Goal: Find specific page/section: Find specific page/section

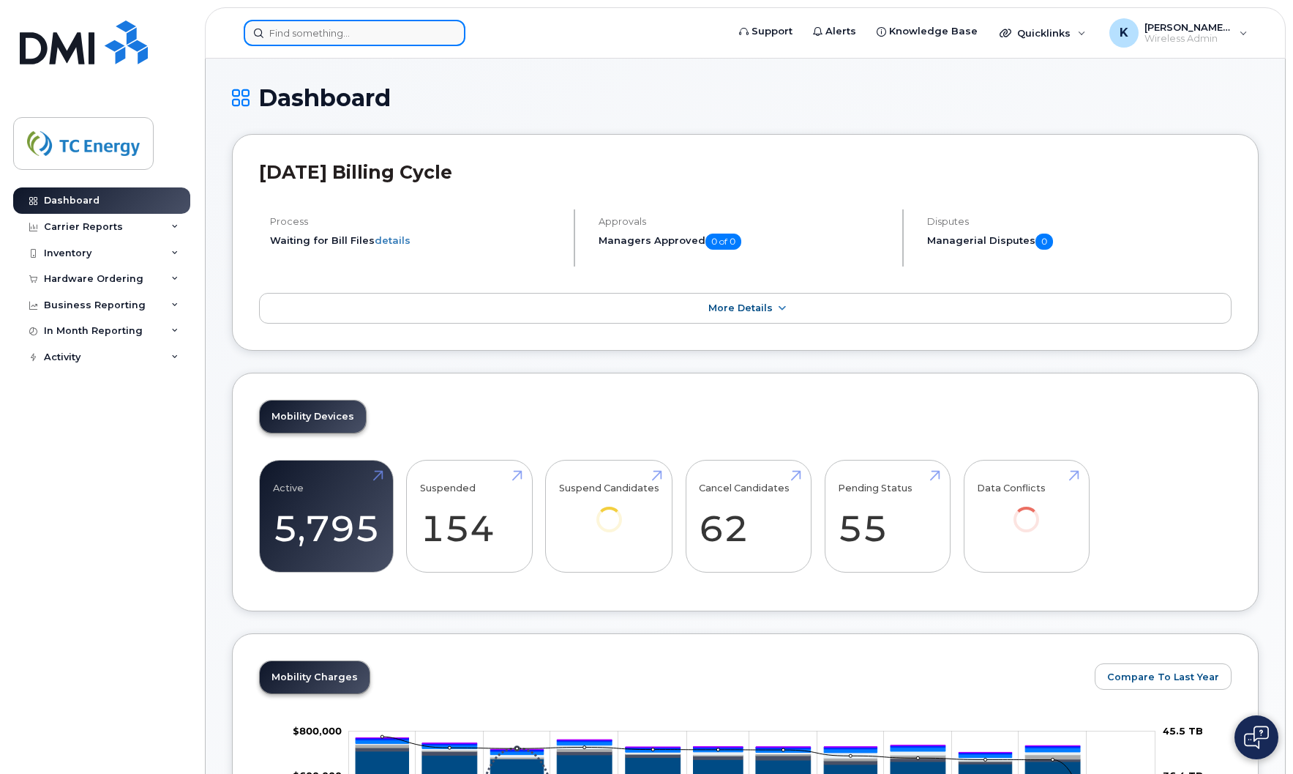
click at [336, 35] on input at bounding box center [355, 33] width 222 height 26
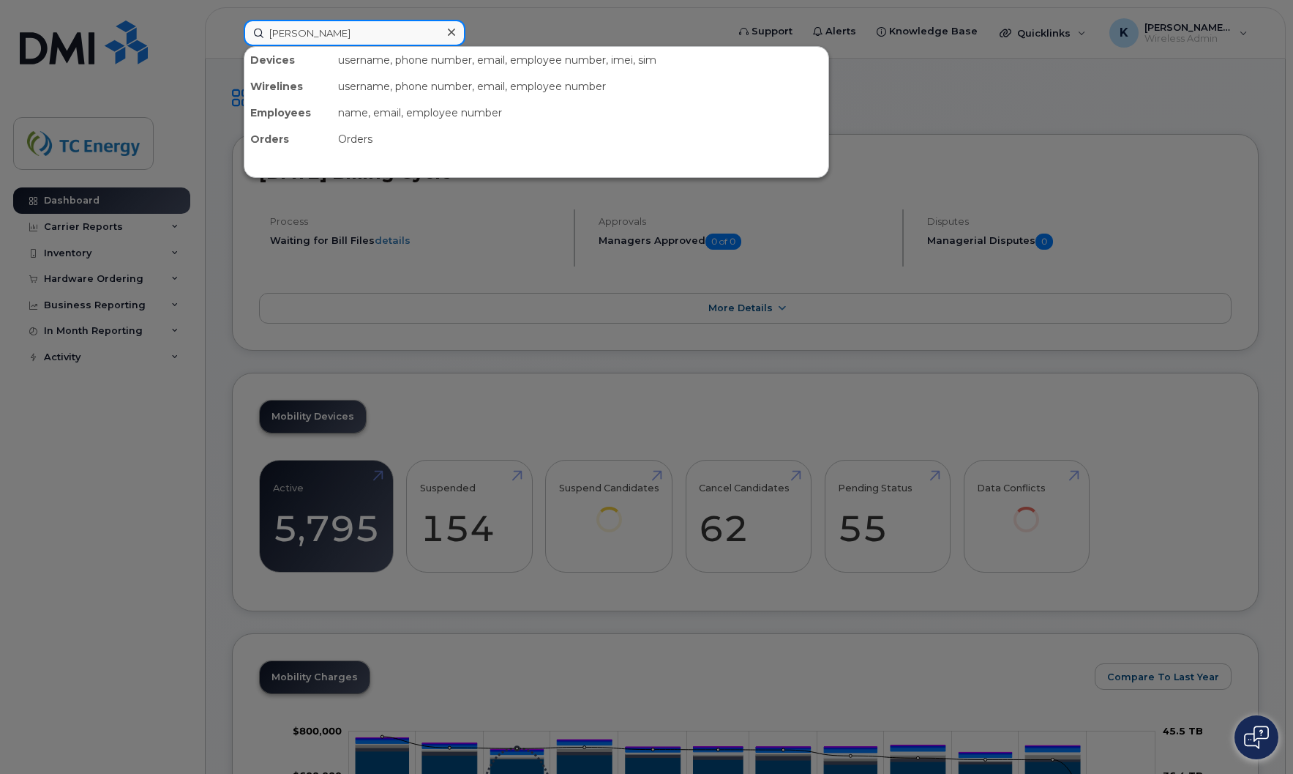
type input "[PERSON_NAME]"
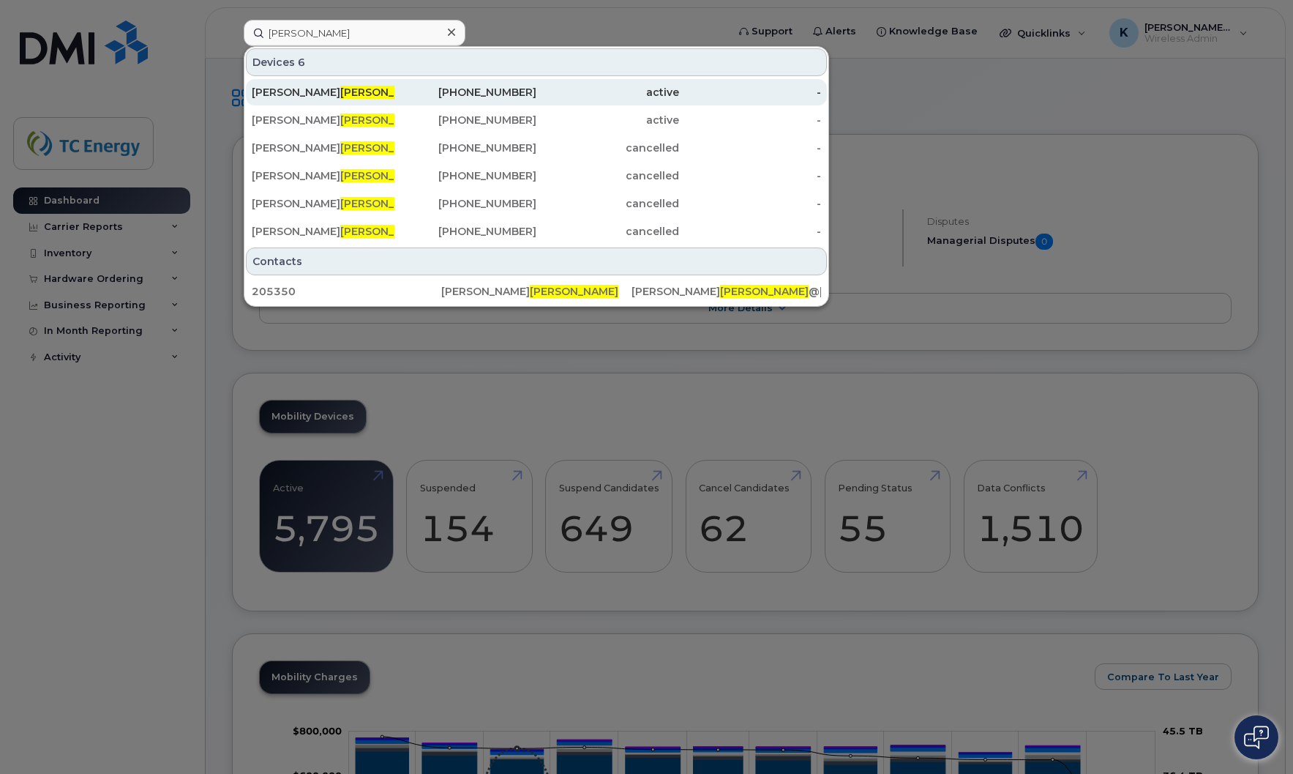
click at [340, 94] on span "Schnurr" at bounding box center [384, 92] width 89 height 13
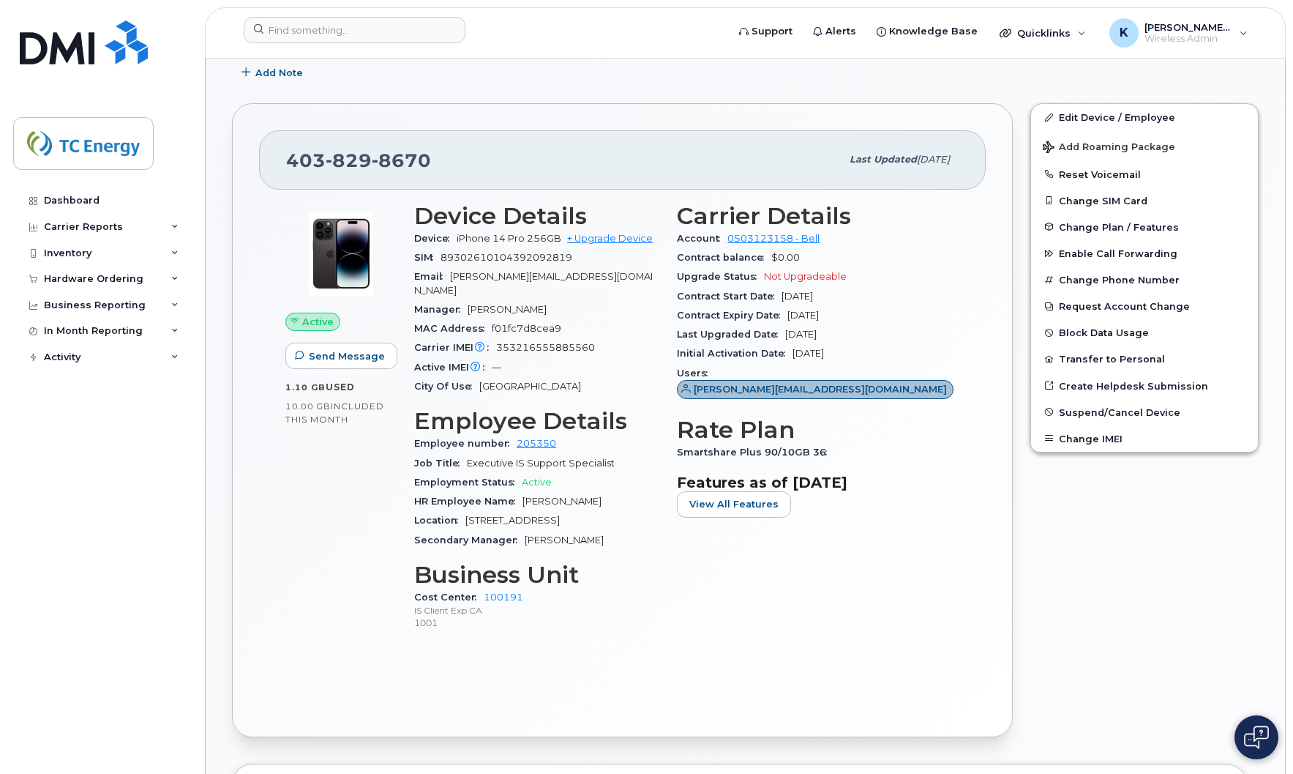
scroll to position [366, 0]
drag, startPoint x: 525, startPoint y: 586, endPoint x: 482, endPoint y: 586, distance: 43.2
click at [482, 586] on div "Cost Center 100191 IS Client Exp CA 1001" at bounding box center [536, 608] width 245 height 45
copy link "100191"
